Goal: Check status

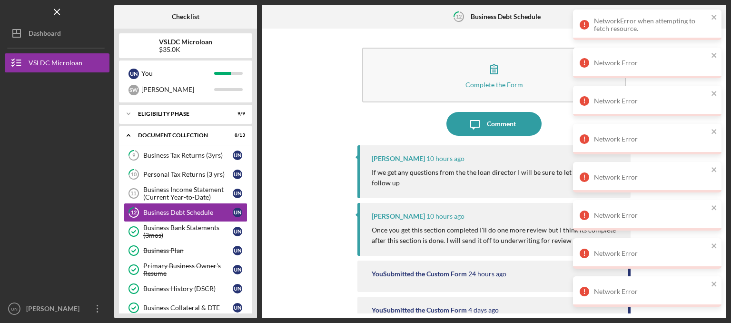
scroll to position [103, 0]
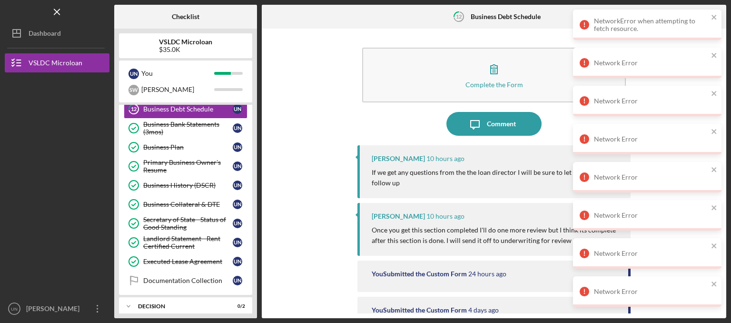
click at [331, 123] on div "Complete the Form Form Icon/Message Comment [PERSON_NAME] 10 hours ago If we ge…" at bounding box center [494, 173] width 455 height 280
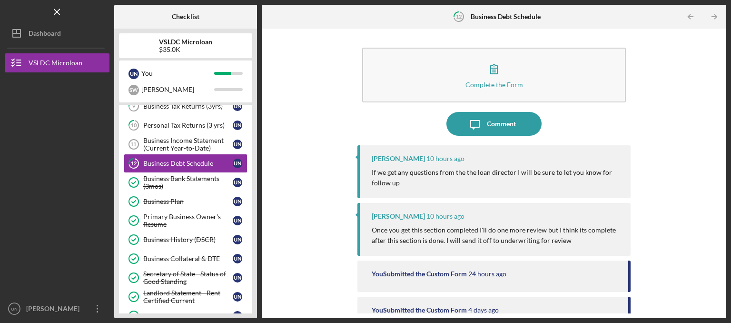
scroll to position [48, 0]
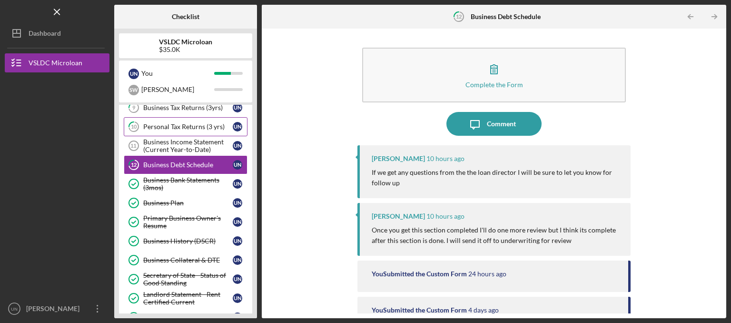
click at [179, 124] on div "Personal Tax Returns (3 yrs)" at bounding box center [187, 127] width 89 height 8
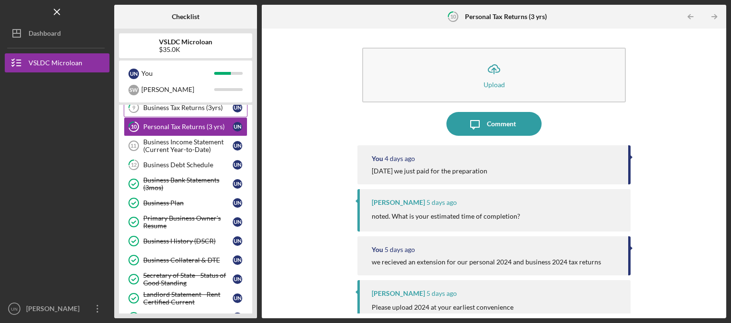
click at [183, 111] on link "9 Business Tax Returns (3yrs) U N" at bounding box center [186, 107] width 124 height 19
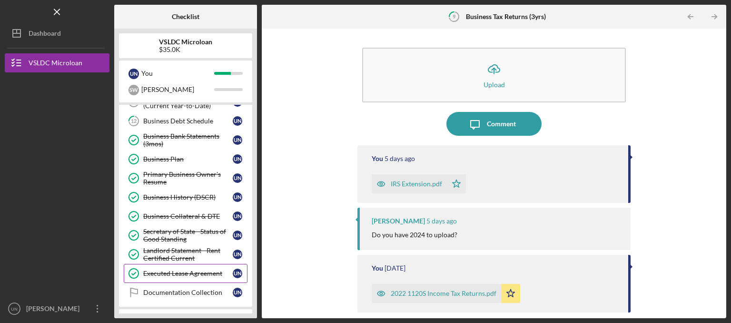
scroll to position [151, 0]
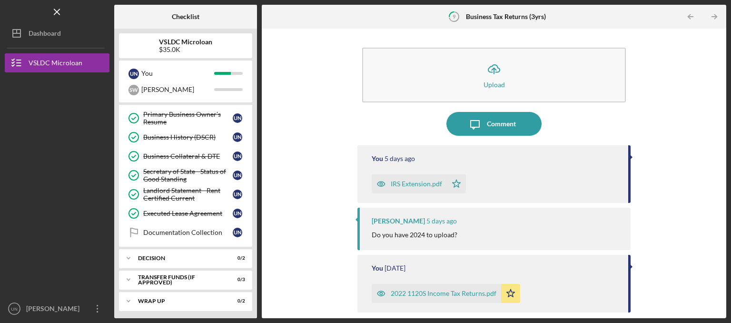
click at [310, 215] on div "Icon/Upload Upload Icon/Message Comment You 5 days ago IRS Extension.pdf Icon/S…" at bounding box center [494, 173] width 455 height 280
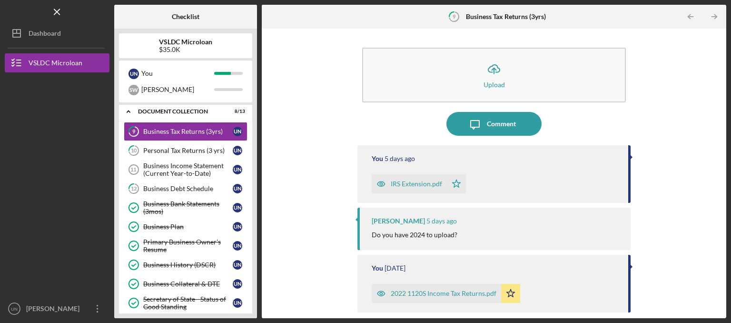
scroll to position [8, 0]
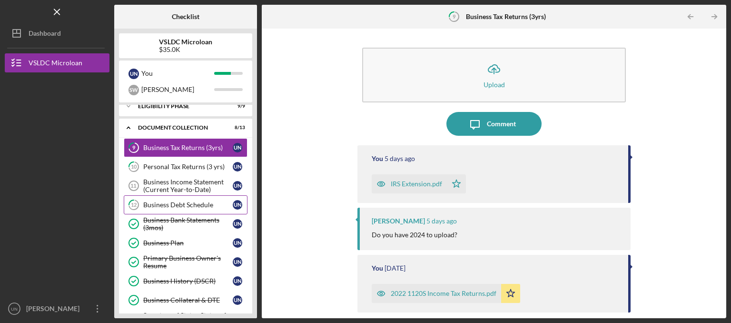
click at [189, 208] on link "12 Business Debt Schedule U N" at bounding box center [186, 204] width 124 height 19
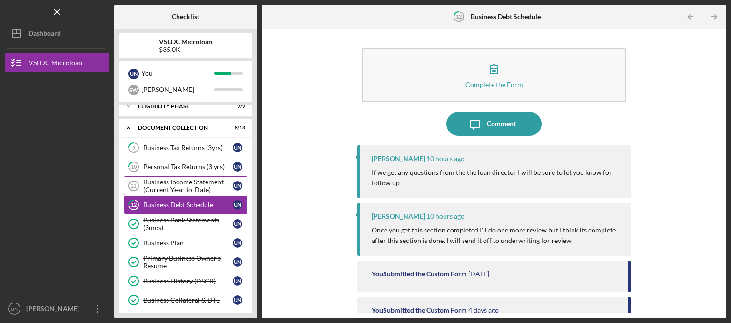
click at [205, 188] on div "Business Income Statement (Current Year-to-Date)" at bounding box center [187, 185] width 89 height 15
